Goal: Task Accomplishment & Management: Complete application form

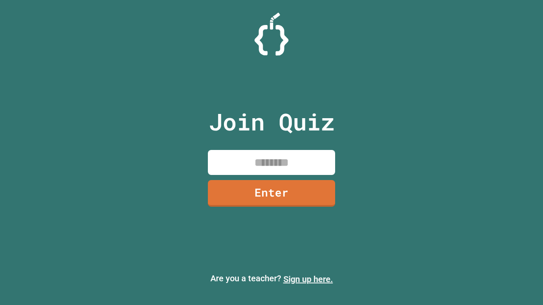
click at [308, 279] on link "Sign up here." at bounding box center [308, 279] width 50 height 10
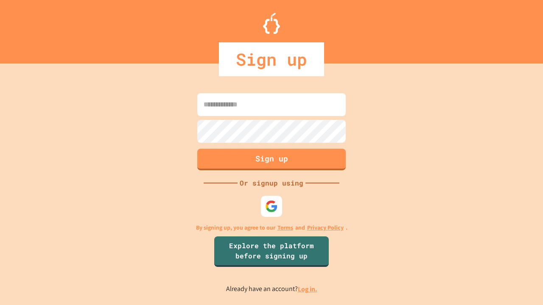
click at [308, 289] on link "Log in." at bounding box center [308, 289] width 20 height 9
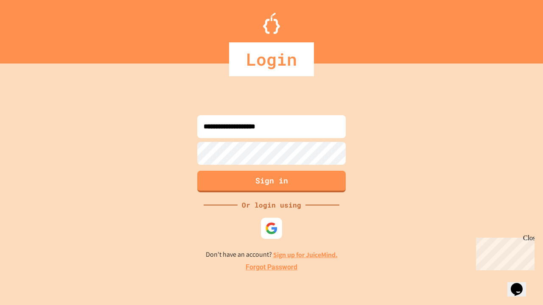
type input "**********"
